Goal: Task Accomplishment & Management: Manage account settings

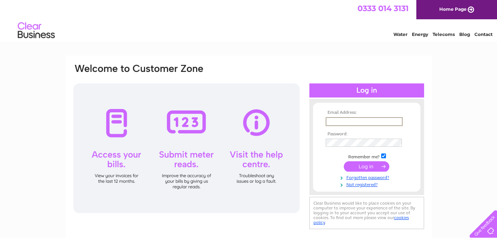
click at [344, 123] on input "text" at bounding box center [364, 121] width 77 height 9
type input "tom_schofi@hotmail.co.uk"
click at [363, 167] on input "submit" at bounding box center [367, 165] width 46 height 10
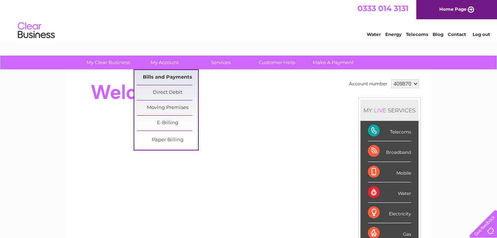
click at [169, 74] on link "Bills and Payments" at bounding box center [167, 77] width 61 height 15
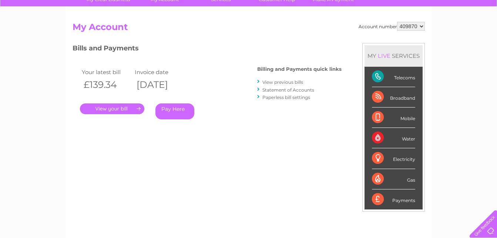
scroll to position [64, 0]
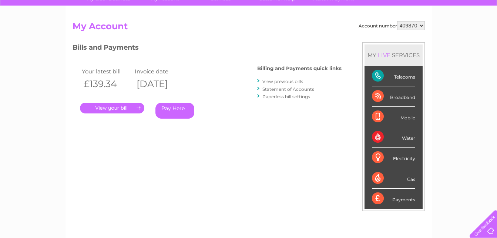
click at [109, 106] on link "." at bounding box center [112, 108] width 64 height 11
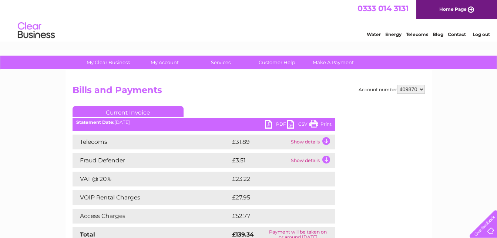
click at [270, 121] on link "PDF" at bounding box center [276, 125] width 22 height 11
click at [479, 33] on link "Log out" at bounding box center [481, 34] width 17 height 6
